Goal: Information Seeking & Learning: Learn about a topic

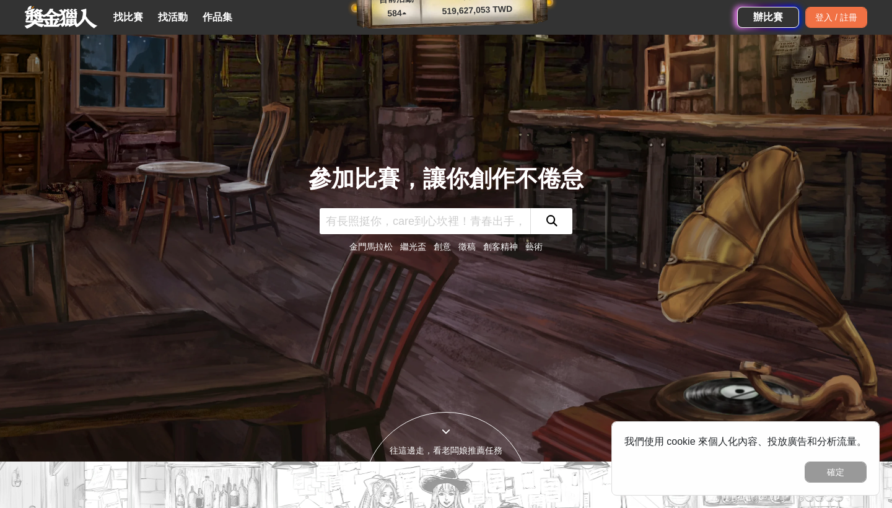
scroll to position [46, 0]
click at [443, 246] on link "創意" at bounding box center [441, 246] width 17 height 10
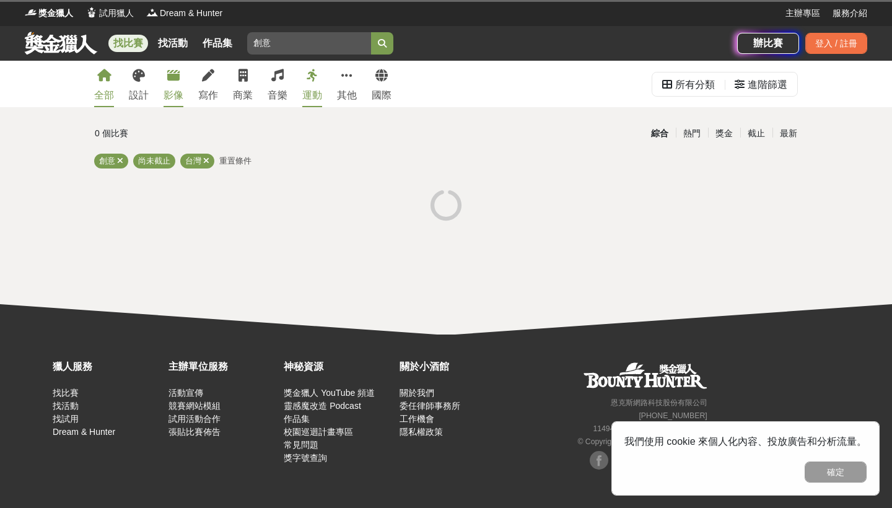
click at [172, 85] on link "影像" at bounding box center [173, 84] width 20 height 46
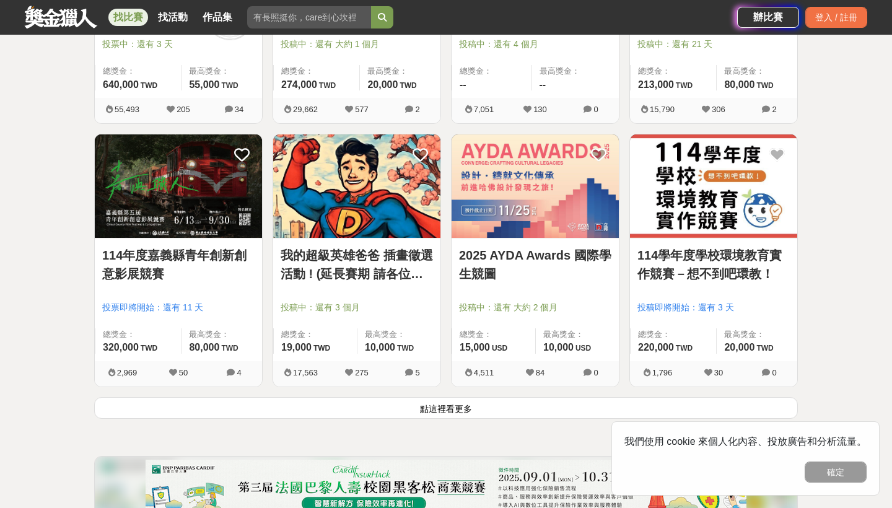
scroll to position [1453, 0]
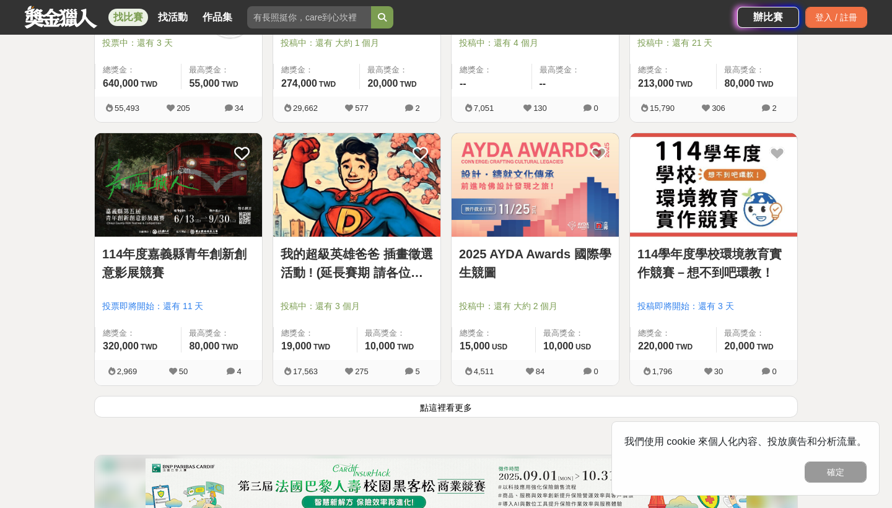
click at [450, 407] on button "點這裡看更多" at bounding box center [445, 407] width 703 height 22
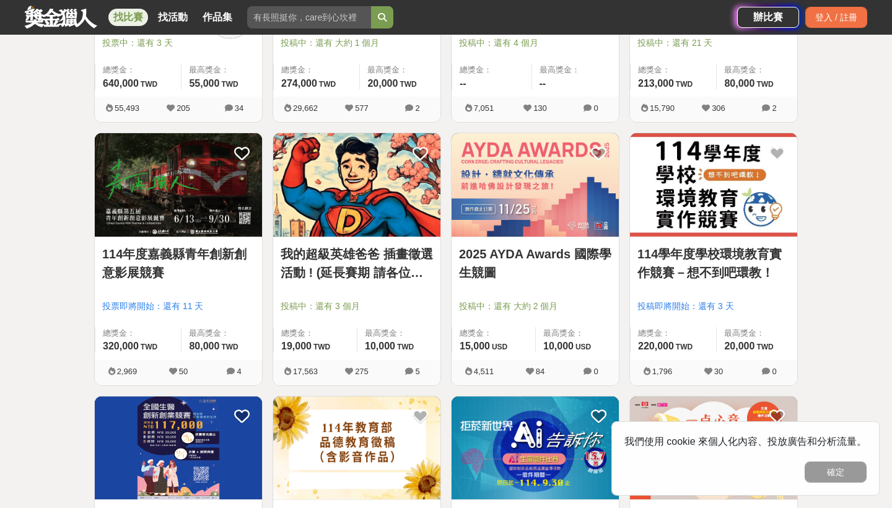
click at [150, 265] on link "114年度嘉義縣青年創新創意影展競賽" at bounding box center [178, 263] width 152 height 37
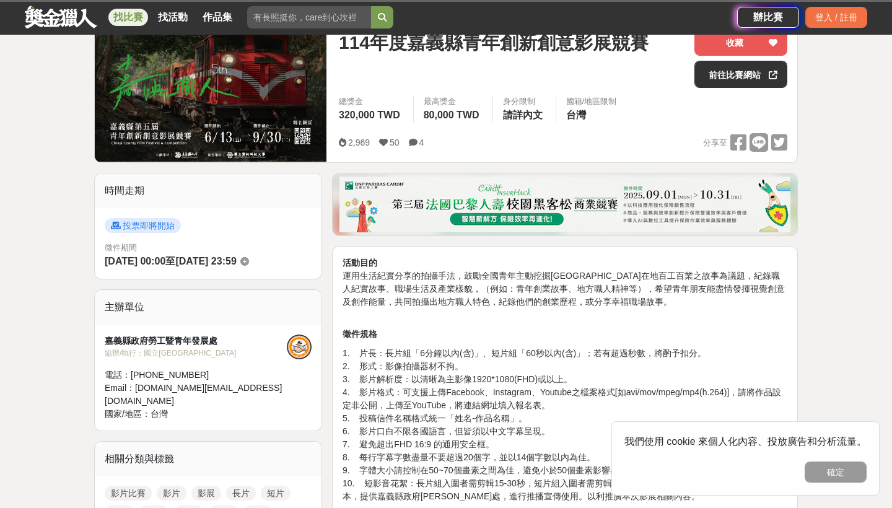
scroll to position [180, 0]
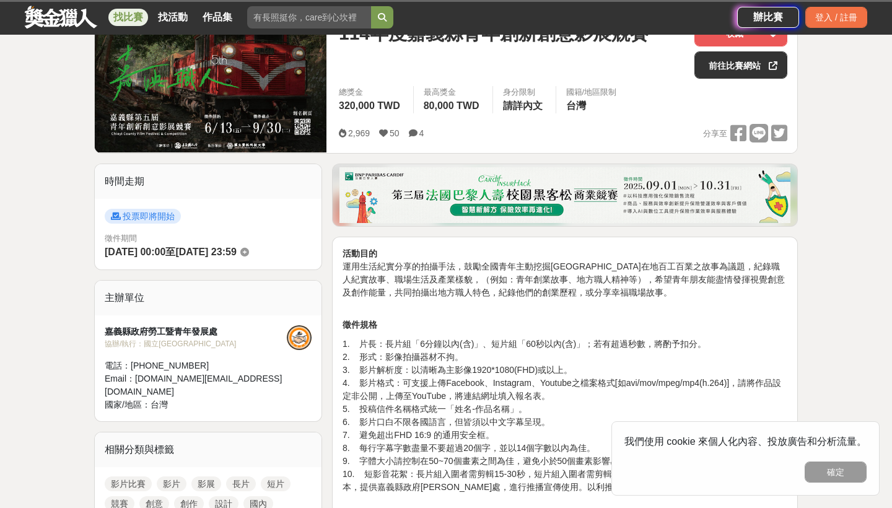
drag, startPoint x: 347, startPoint y: 271, endPoint x: 391, endPoint y: 271, distance: 43.3
click at [391, 271] on p "活動目的 運用生活紀實分享的拍攝手法，鼓勵全國青年主動挖掘嘉義縣在地百工百業之故事為議題，紀錄職人紀實故事、職場生活及產業樣貌，（例如：青年創業故事、地方職人…" at bounding box center [564, 279] width 445 height 65
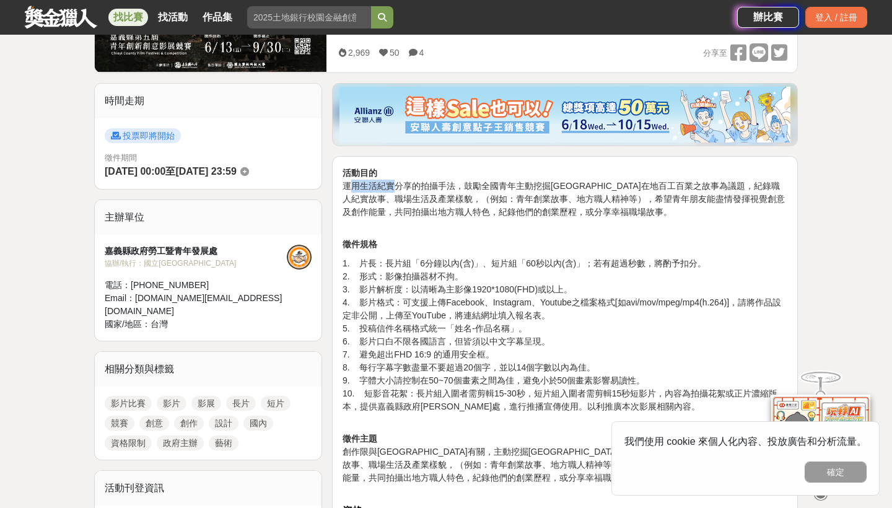
scroll to position [264, 0]
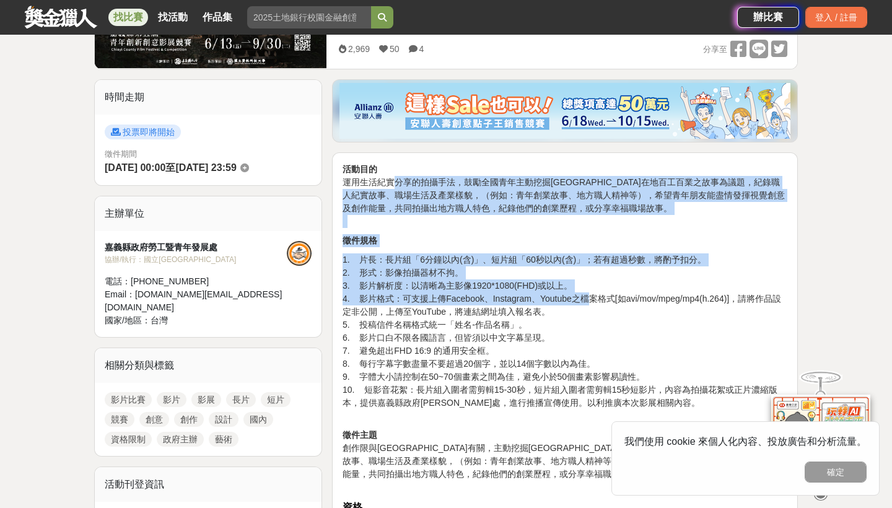
drag, startPoint x: 390, startPoint y: 178, endPoint x: 589, endPoint y: 304, distance: 235.2
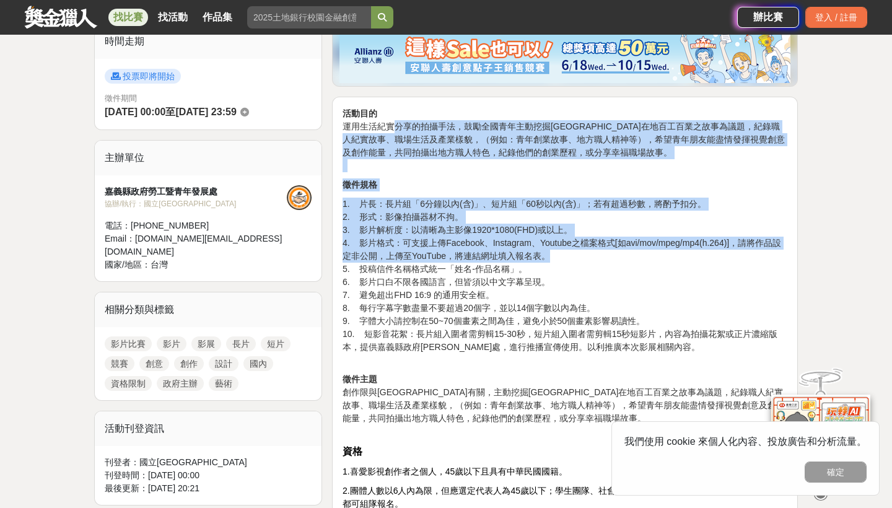
scroll to position [324, 0]
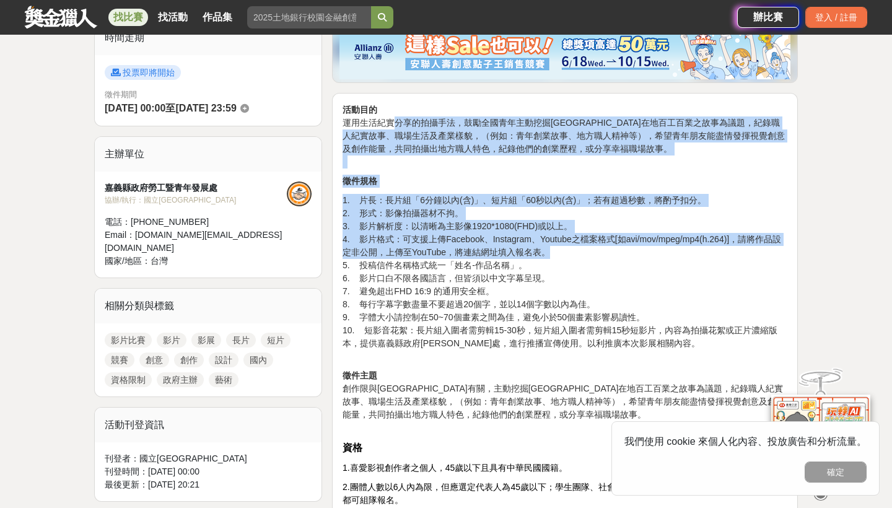
click at [446, 223] on p "1. 片長：長片組「6分鐘以內(含)」、短片組「60秒以內(含)」；若有超過秒數，將酌予扣分。 2. 形式：影像拍攝器材不拘。 3. 影片解析度：以清晰為主影…" at bounding box center [564, 278] width 445 height 169
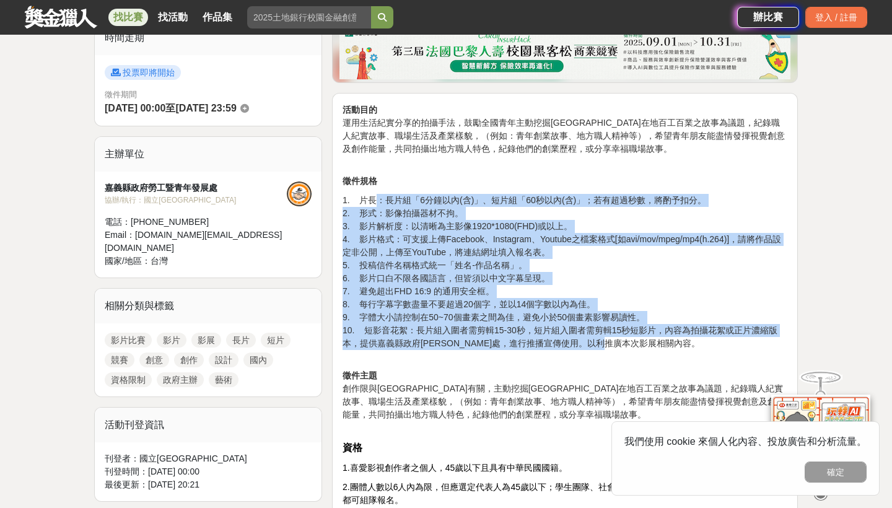
drag, startPoint x: 377, startPoint y: 203, endPoint x: 668, endPoint y: 337, distance: 320.6
click at [668, 337] on p "1. 片長：長片組「6分鐘以內(含)」、短片組「60秒以內(含)」；若有超過秒數，將酌予扣分。 2. 形式：影像拍攝器材不拘。 3. 影片解析度：以清晰為主影…" at bounding box center [564, 278] width 445 height 169
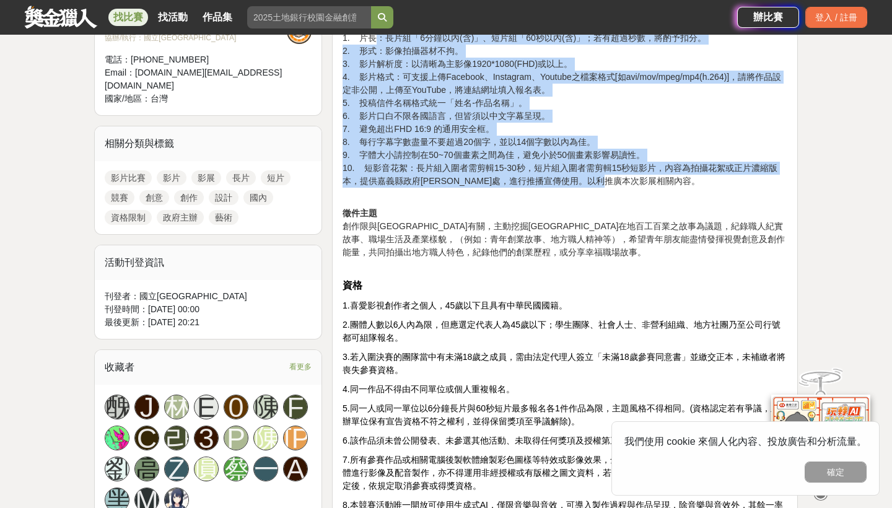
scroll to position [487, 0]
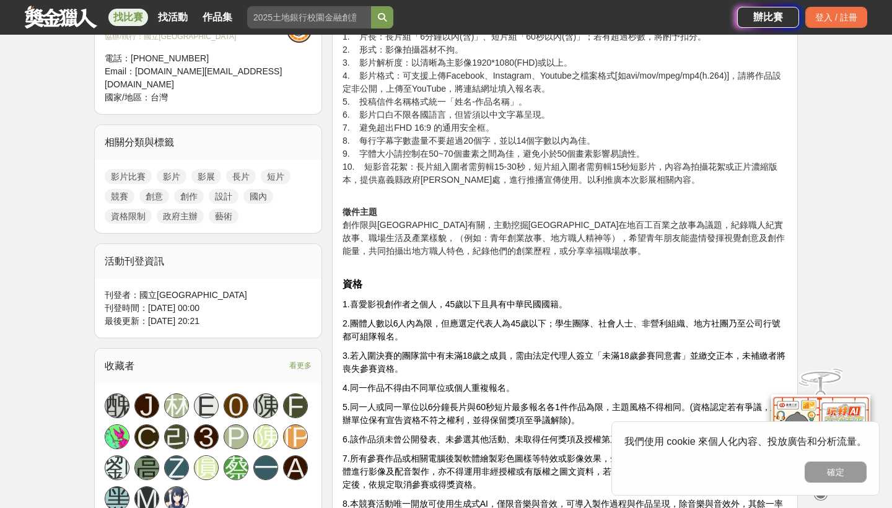
click at [473, 208] on p "徵件主題 創作限與嘉義縣有關，主動挖掘嘉義縣在地百工百業之故事為議題，紀錄職人紀實故事、職場生活及產業樣貌，（例如：青年創業故事、地方職人精神等），希望青年朋…" at bounding box center [564, 238] width 445 height 65
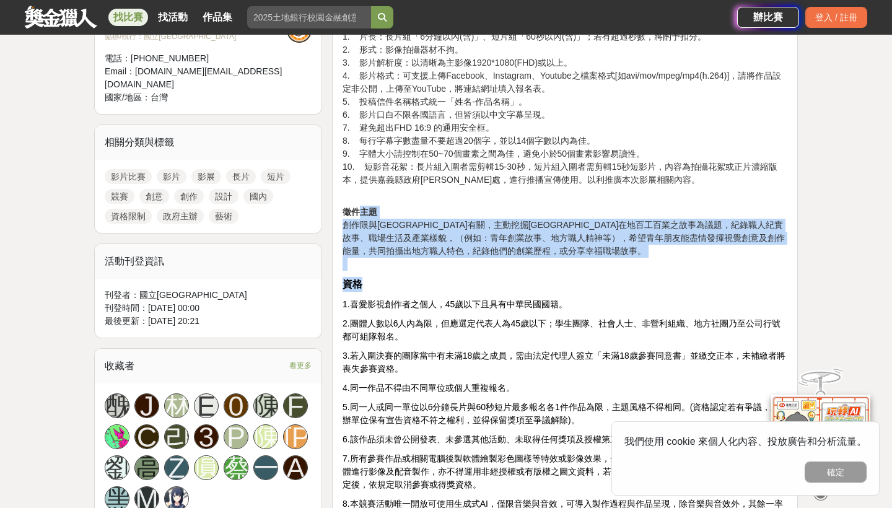
drag, startPoint x: 357, startPoint y: 209, endPoint x: 526, endPoint y: 277, distance: 181.9
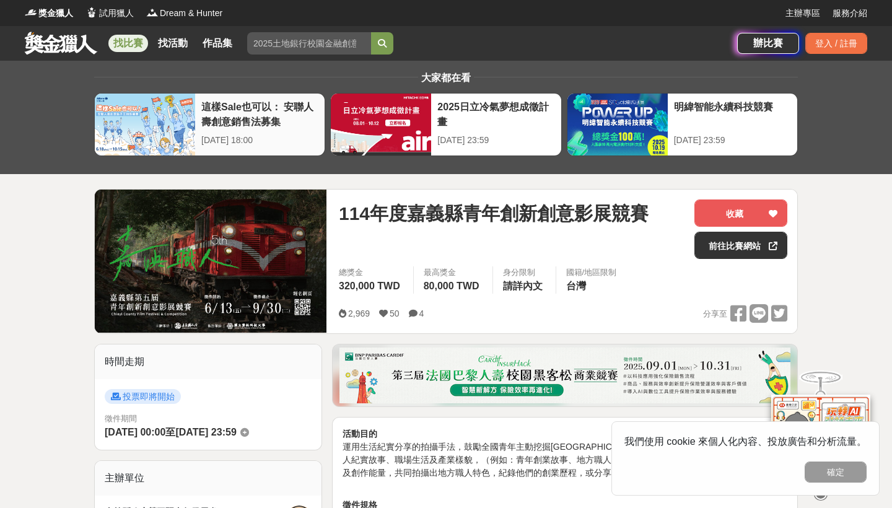
scroll to position [0, 0]
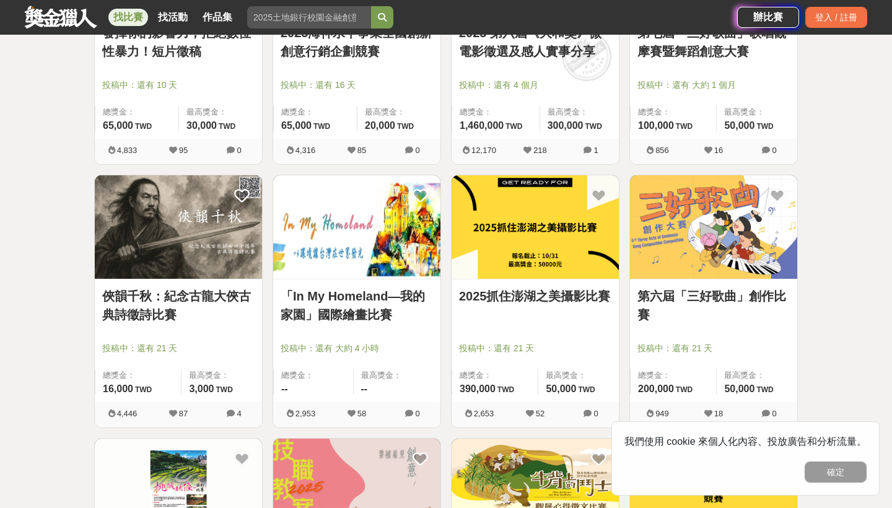
scroll to position [2743, 0]
